Goal: Book appointment/travel/reservation

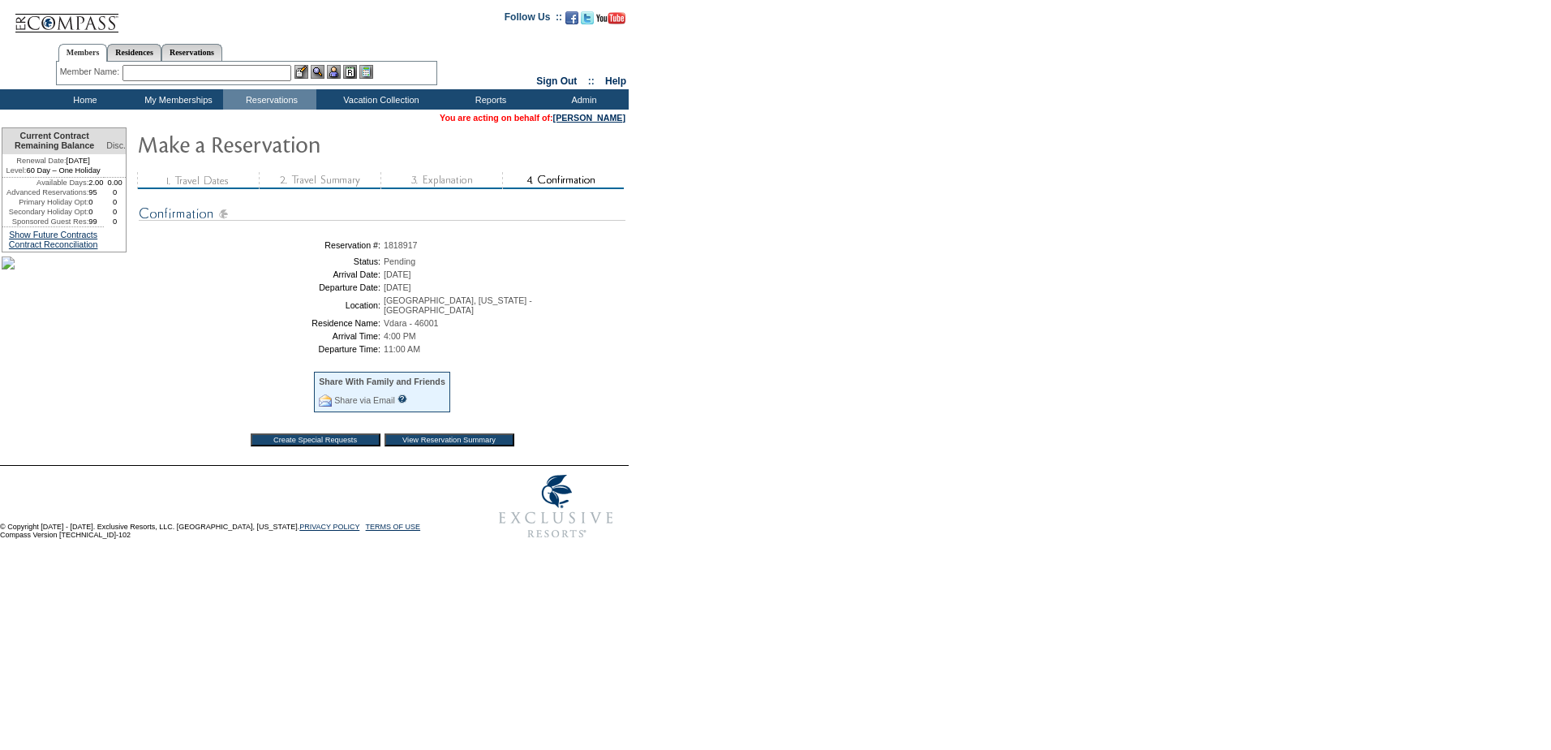
click at [460, 441] on input "View Reservation Summary" at bounding box center [449, 439] width 130 height 13
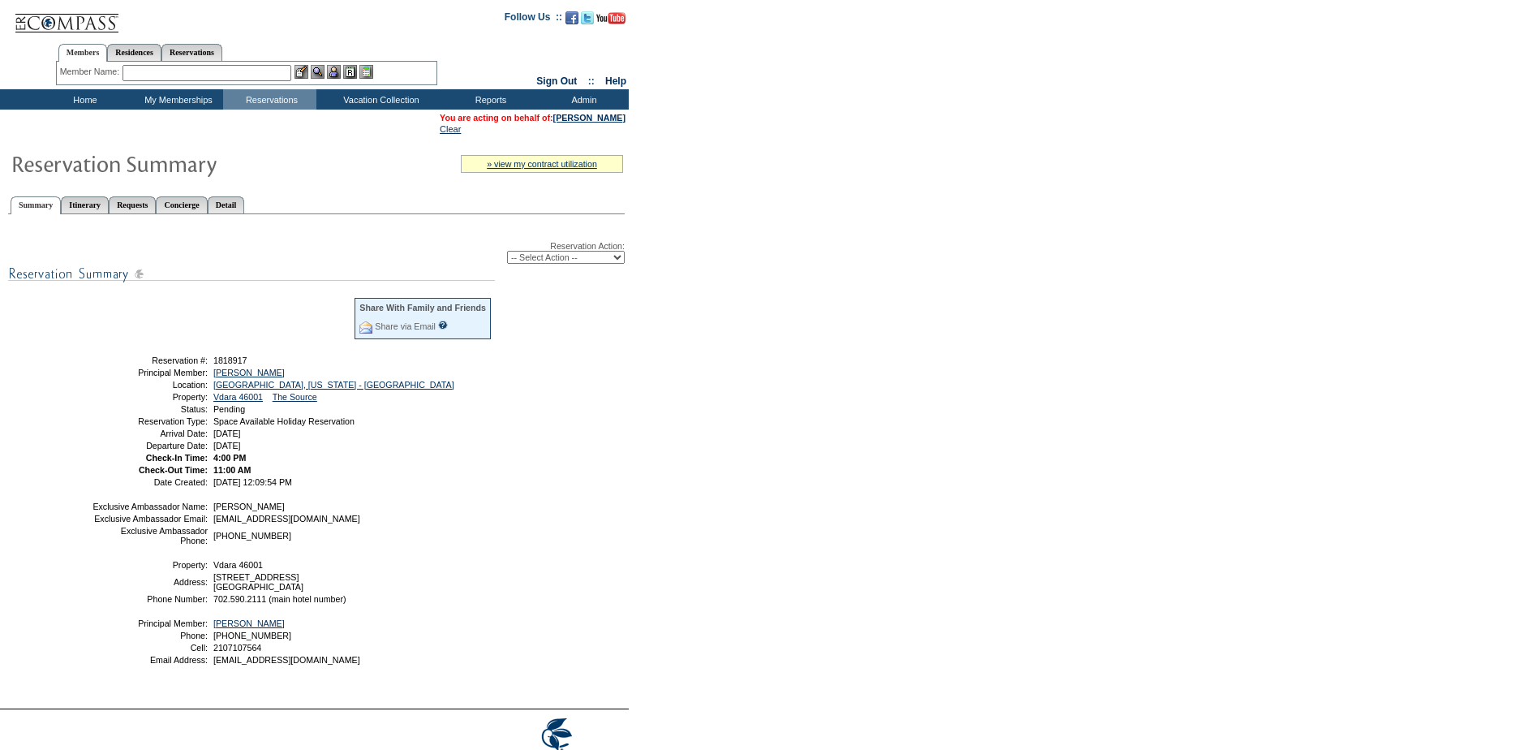
click at [575, 264] on select "-- Select Action -- Modify Reservation Dates Modify Reservation Cost Modify Occ…" at bounding box center [566, 257] width 118 height 13
select select "ConfirmRes"
click at [507, 254] on select "-- Select Action -- Modify Reservation Dates Modify Reservation Cost Modify Occ…" at bounding box center [566, 257] width 118 height 13
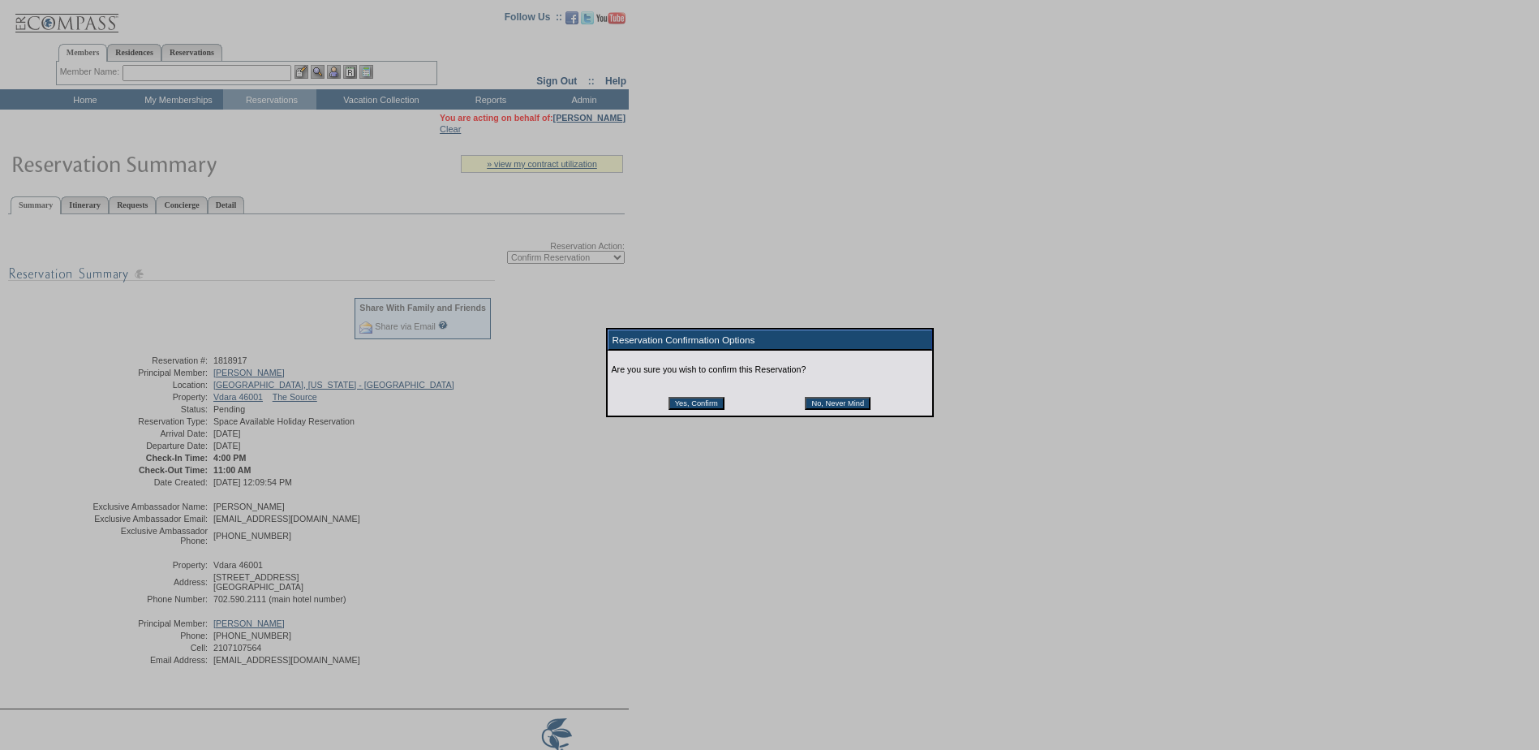
click at [703, 404] on input "Yes, Confirm" at bounding box center [696, 403] width 56 height 13
